Goal: Task Accomplishment & Management: Manage account settings

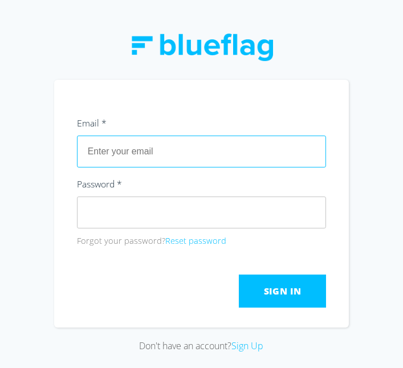
click at [209, 168] on input "text" at bounding box center [202, 152] width 250 height 32
type input "[EMAIL_ADDRESS][DOMAIN_NAME]"
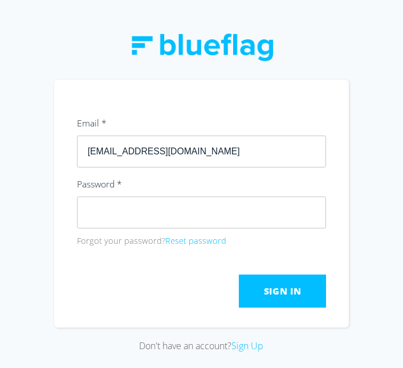
click button "Submit" at bounding box center [0, 0] width 0 height 0
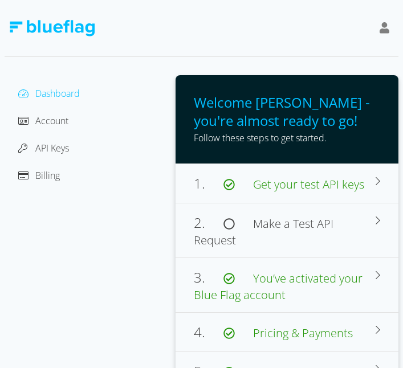
click at [39, 173] on span "Billing" at bounding box center [47, 175] width 25 height 13
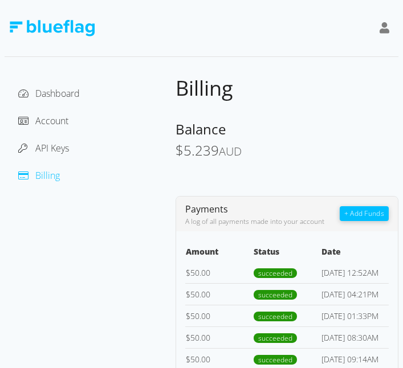
click at [357, 210] on button "+ Add Funds" at bounding box center [364, 213] width 49 height 15
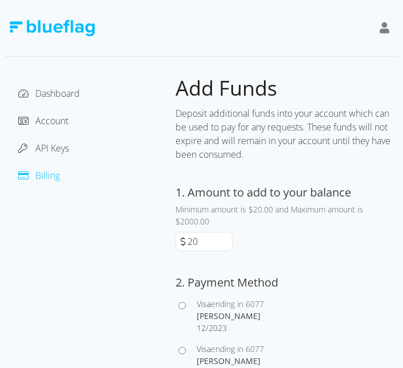
click at [203, 239] on input "20" at bounding box center [208, 241] width 47 height 18
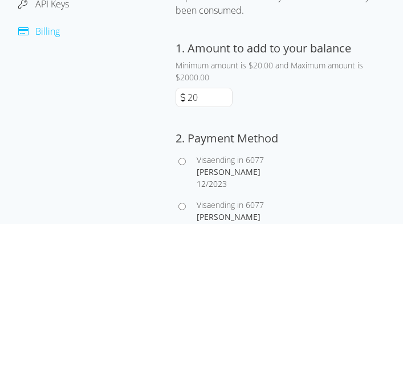
type input "2"
type input "50"
click at [348, 263] on div "1. Amount to add to your balance Minimum amount is $20.00 and Maximum amount is…" at bounding box center [287, 320] width 223 height 272
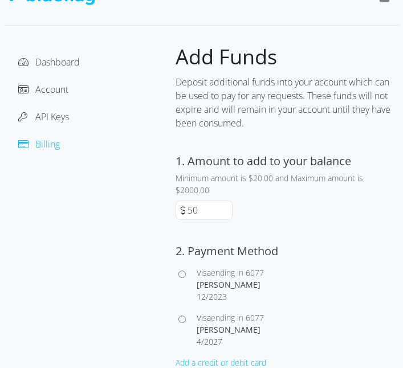
scroll to position [32, 0]
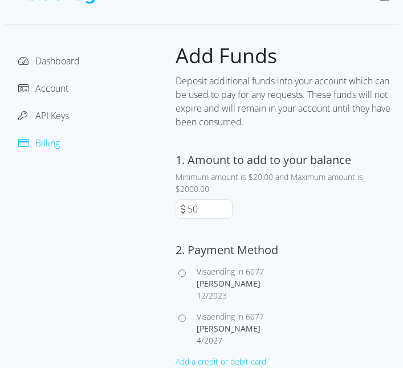
click at [222, 327] on div "[PERSON_NAME]" at bounding box center [298, 329] width 202 height 12
click at [186, 322] on input "Visa ending in 6077 [PERSON_NAME] 4 / 2027" at bounding box center [181, 318] width 7 height 7
radio input "true"
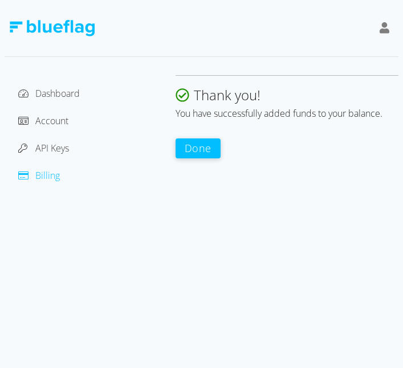
scroll to position [0, 0]
click at [181, 150] on button "Done" at bounding box center [198, 148] width 45 height 20
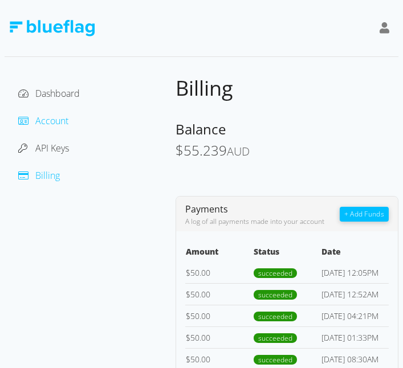
click at [56, 116] on span "Account" at bounding box center [51, 121] width 33 height 13
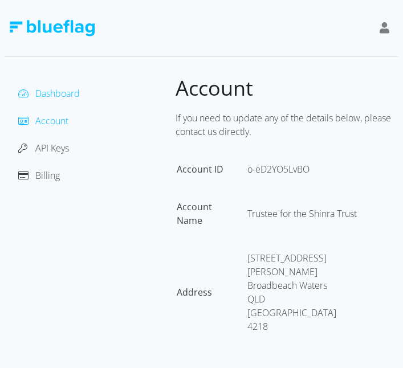
click at [54, 93] on span "Dashboard" at bounding box center [57, 93] width 44 height 13
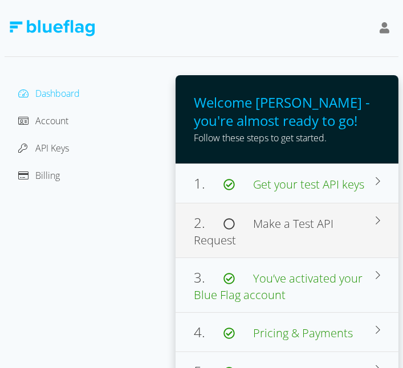
click at [333, 216] on span "Make a Test API Request" at bounding box center [264, 232] width 140 height 32
